Goal: Find specific page/section: Find specific page/section

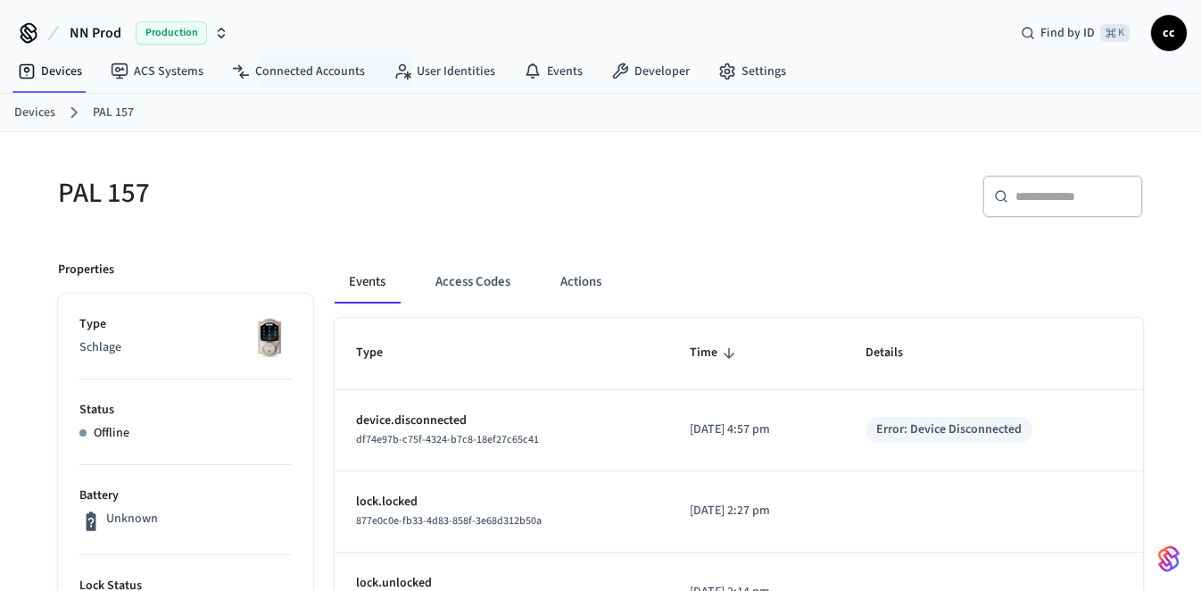
scroll to position [61, 0]
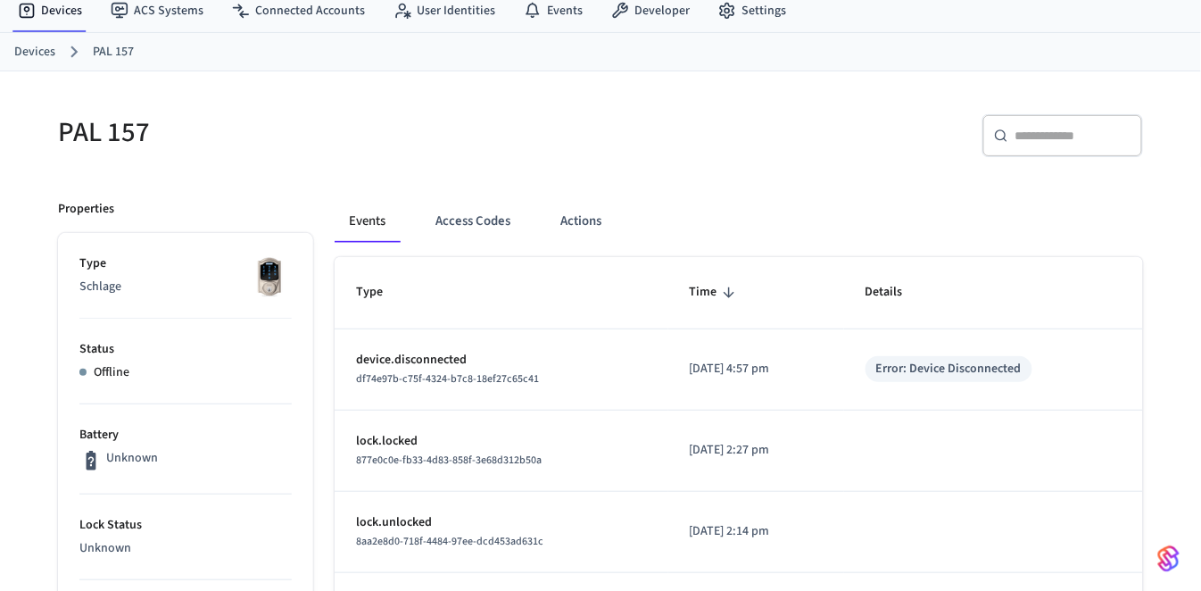
click at [33, 53] on link "Devices" at bounding box center [34, 52] width 41 height 19
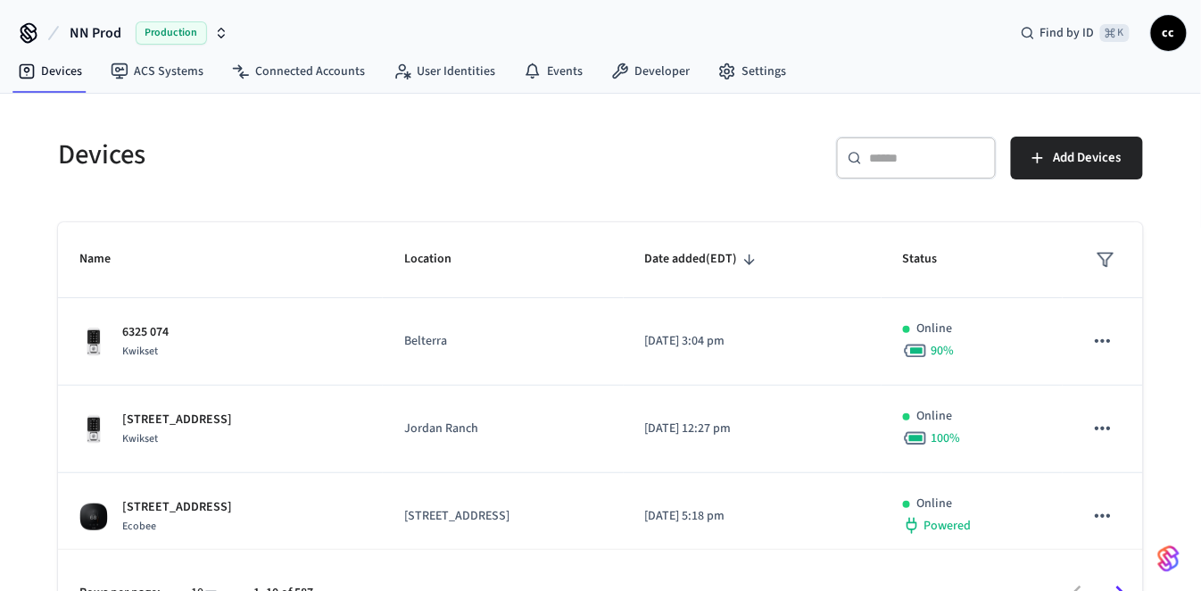
click at [926, 161] on input "text" at bounding box center [927, 158] width 116 height 18
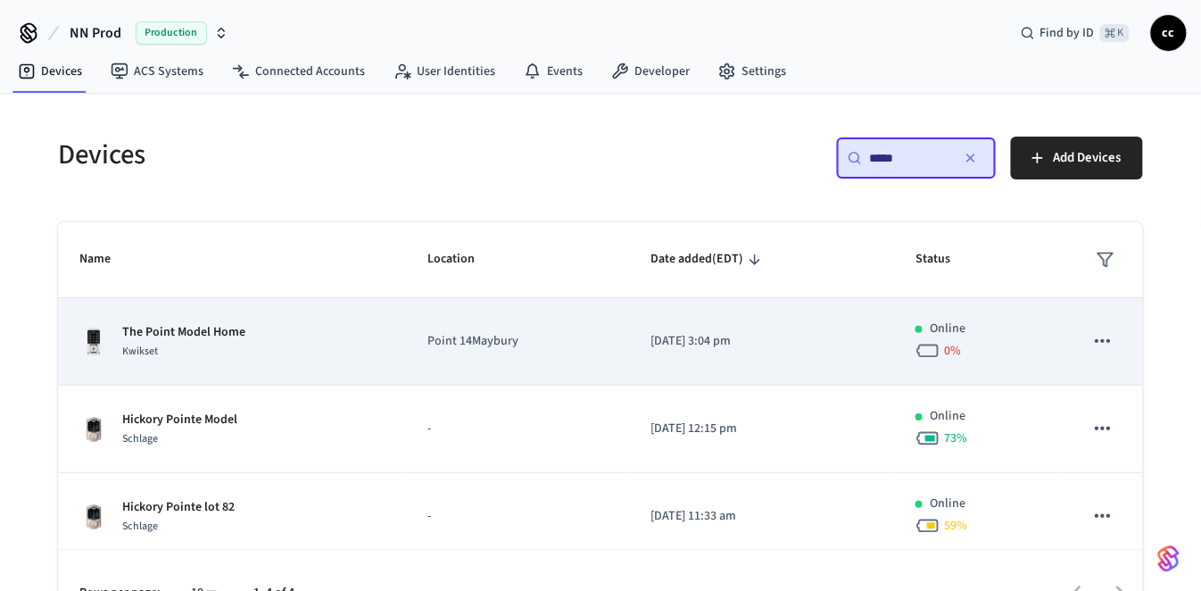
type input "*****"
click at [593, 340] on p "Point 14Maybury" at bounding box center [517, 341] width 180 height 19
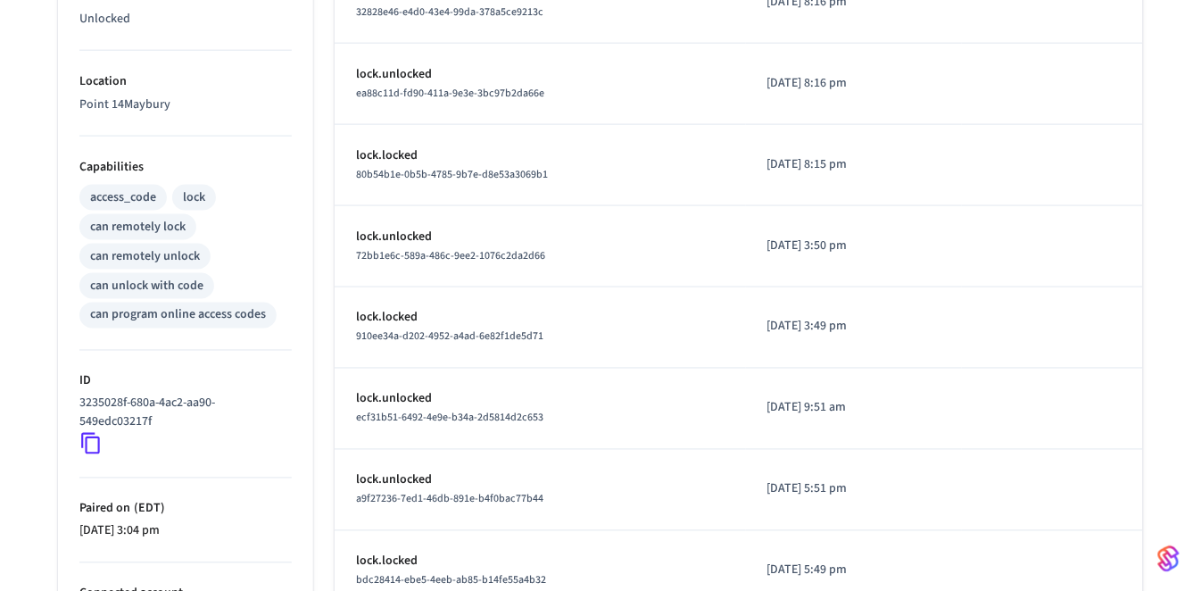
scroll to position [592, 0]
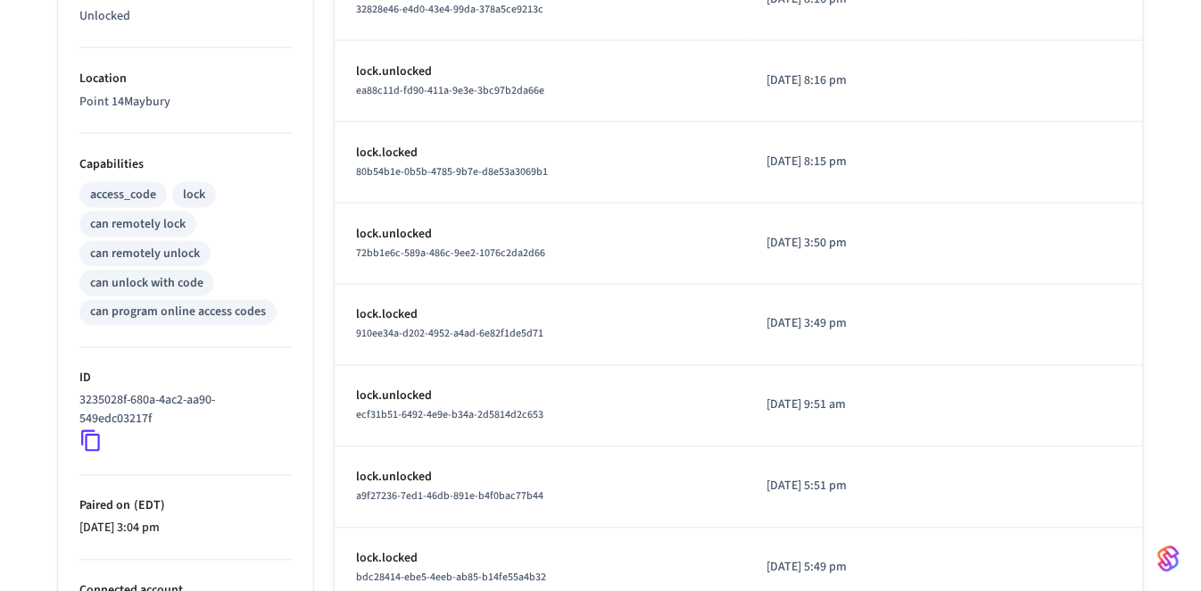
click at [94, 436] on icon at bounding box center [90, 440] width 23 height 23
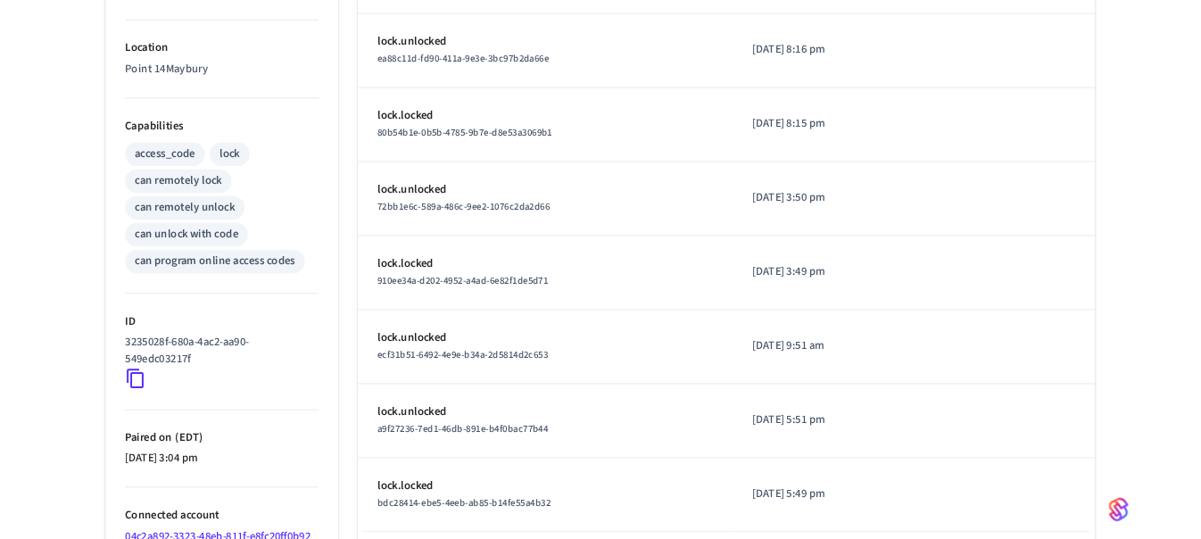
scroll to position [707, 0]
